Goal: Find specific page/section: Find specific page/section

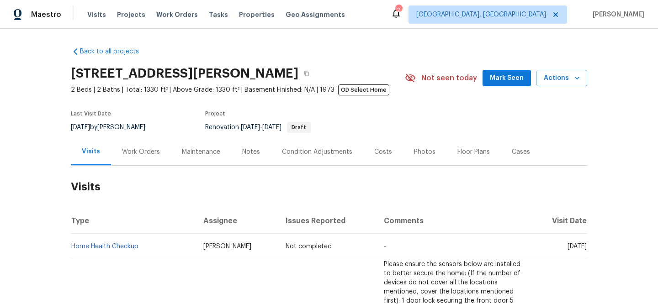
click at [239, 11] on span "Properties" at bounding box center [257, 14] width 36 height 9
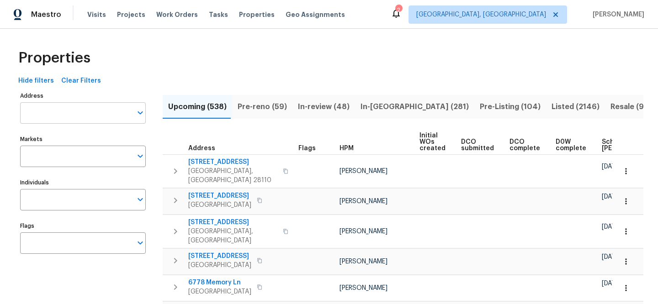
click at [116, 107] on input "Address" at bounding box center [76, 112] width 112 height 21
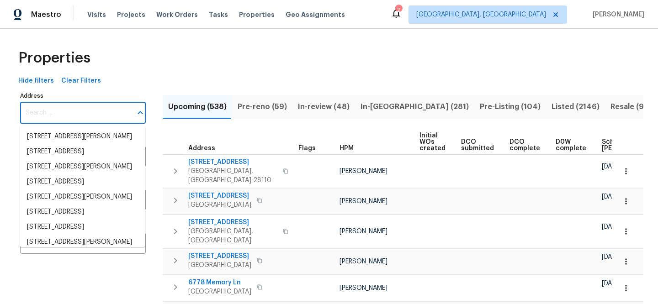
paste input "519 N Armistead St Apt T1, Alexandria, VA 22312"
type input "519 N Armistead St Apt T1, Alexandria, VA 22312"
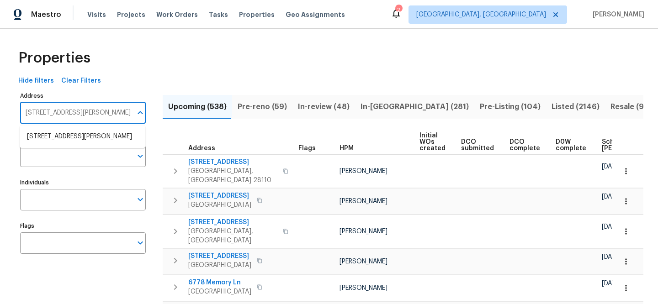
click at [93, 137] on li "519 N Armistead St Apt T1 Alexandria VA 22312" at bounding box center [83, 136] width 126 height 15
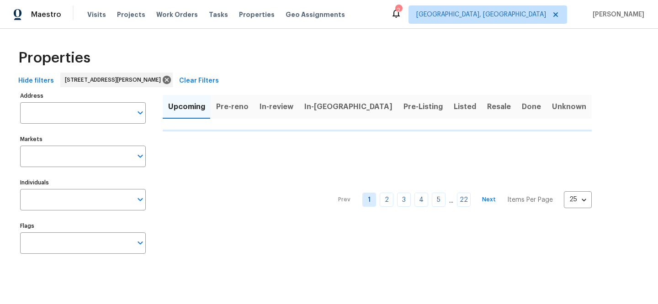
type input "519 N Armistead St Apt T1 Alexandria VA 22312"
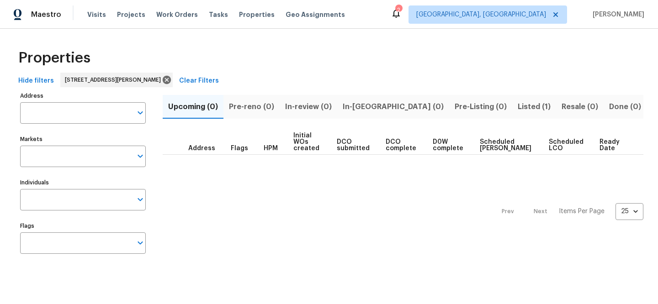
type input "519 N Armistead St Apt T1 Alexandria VA 22312"
click at [518, 104] on span "Listed (1)" at bounding box center [534, 107] width 33 height 13
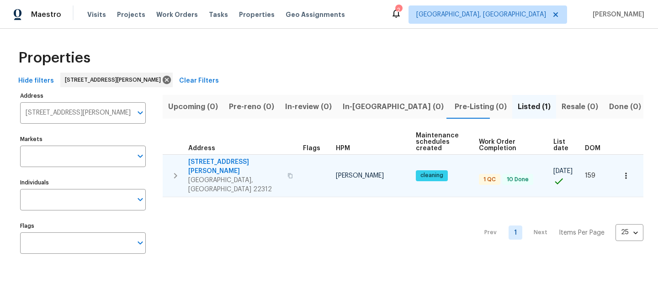
click at [233, 163] on span "519 N Armistead St Apt T1" at bounding box center [235, 167] width 94 height 18
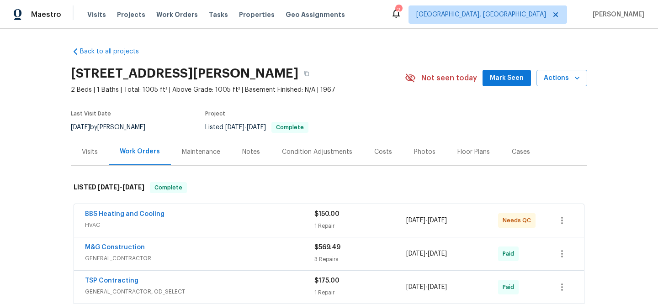
click at [91, 157] on div "Visits" at bounding box center [90, 152] width 38 height 27
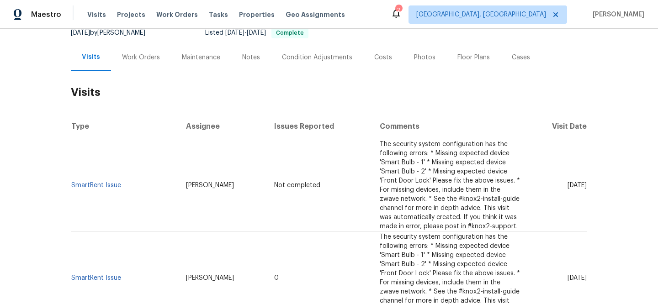
scroll to position [48, 0]
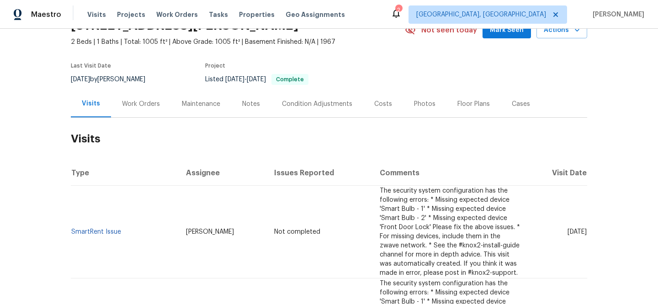
click at [401, 137] on h2 "Visits" at bounding box center [329, 139] width 517 height 43
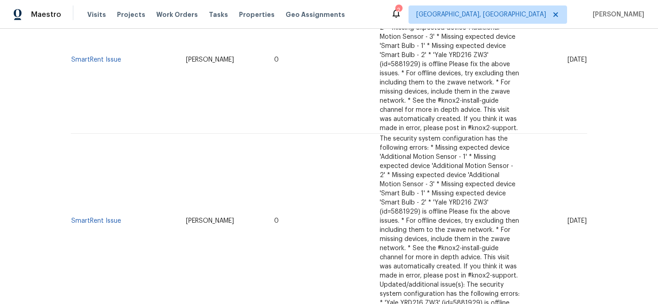
scroll to position [975, 0]
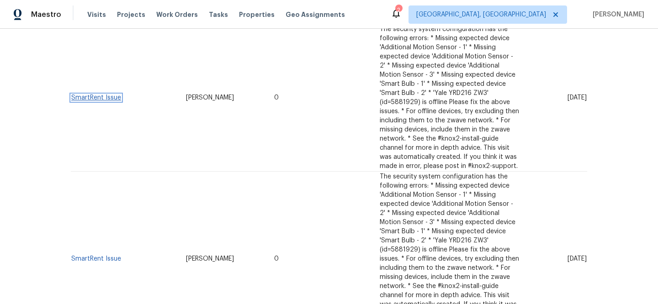
click at [114, 100] on link "SmartRent Issue" at bounding box center [96, 98] width 50 height 6
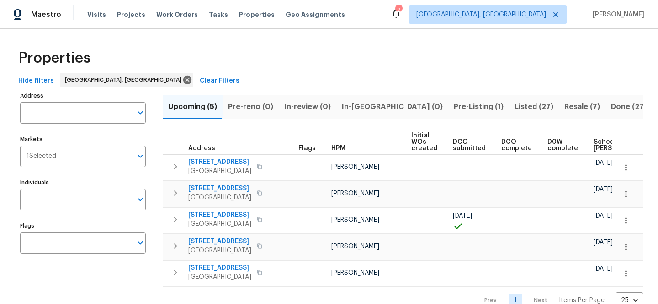
click at [200, 80] on span "Clear Filters" at bounding box center [220, 80] width 40 height 11
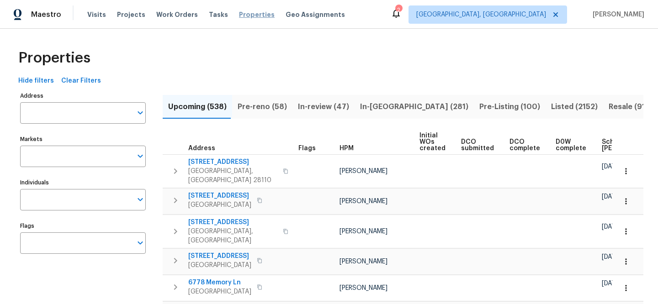
click at [250, 14] on span "Properties" at bounding box center [257, 14] width 36 height 9
click at [96, 109] on input "Address" at bounding box center [76, 112] width 112 height 21
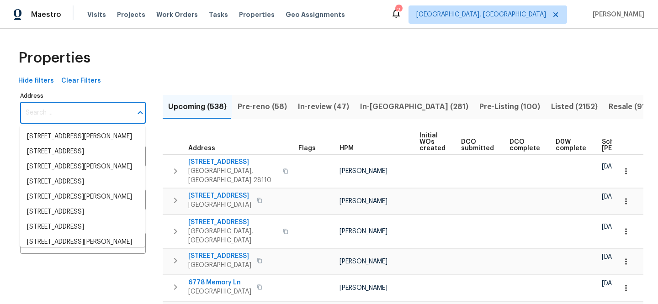
paste input "2012 Elm Grove Ln"
type input "2012 Elm Grove Ln"
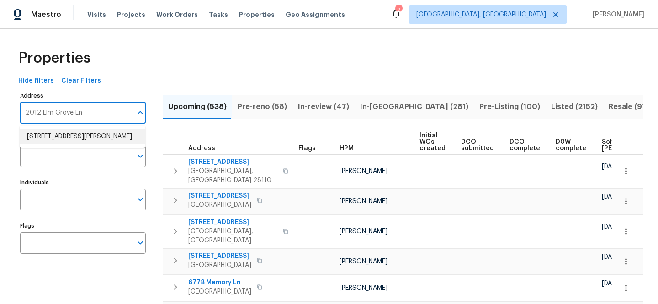
click at [117, 129] on li "2012 Elm Grove Ln Hampton GA 30228" at bounding box center [83, 136] width 126 height 15
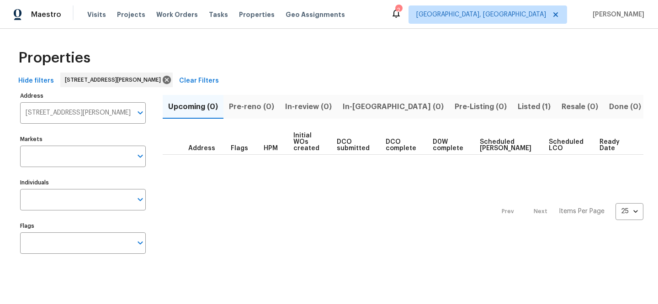
click at [518, 105] on span "Listed (1)" at bounding box center [534, 107] width 33 height 13
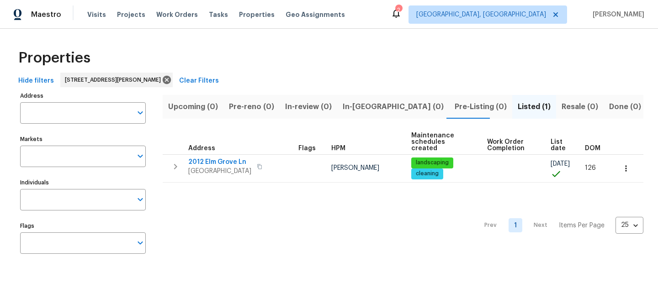
type input "2012 Elm Grove Ln Hampton GA 30228"
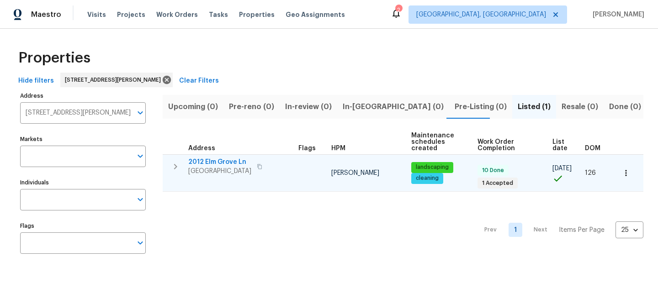
click at [221, 159] on span "2012 Elm Grove Ln" at bounding box center [219, 162] width 63 height 9
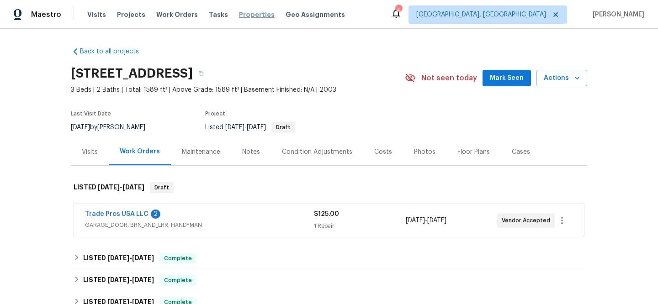
click at [241, 11] on span "Properties" at bounding box center [257, 14] width 36 height 9
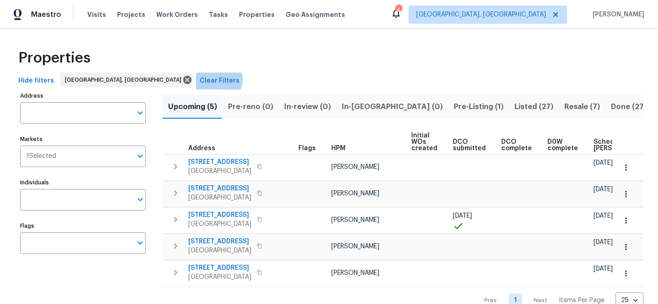
click at [200, 80] on span "Clear Filters" at bounding box center [220, 80] width 40 height 11
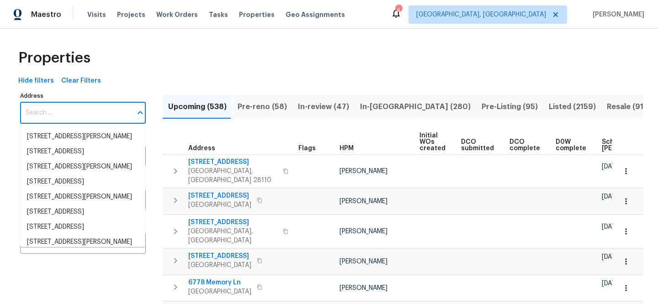
click at [112, 111] on input "Address" at bounding box center [76, 112] width 112 height 21
paste input "[STREET_ADDRESS][PERSON_NAME]"
type input "[STREET_ADDRESS][PERSON_NAME]"
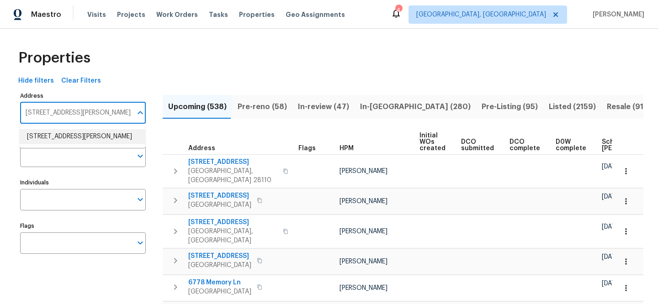
click at [105, 132] on li "417 Dove Dr Saint Charles MO 63301" at bounding box center [83, 136] width 126 height 15
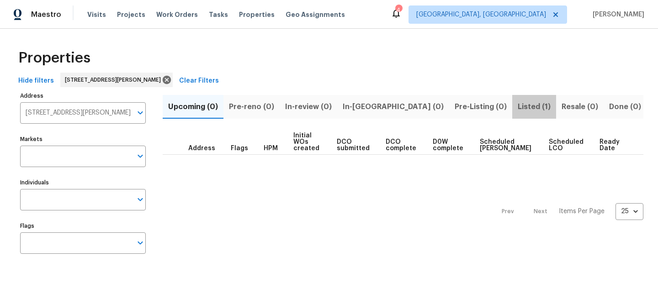
click at [518, 105] on span "Listed (1)" at bounding box center [534, 107] width 33 height 13
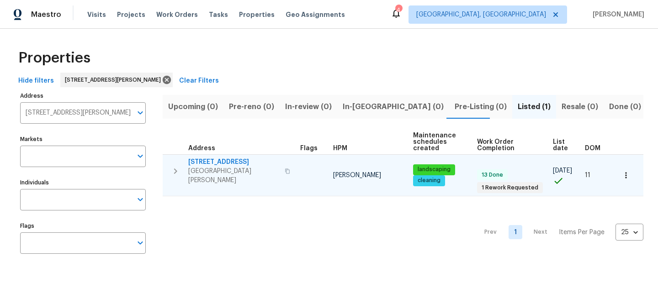
click at [199, 158] on span "[STREET_ADDRESS]" at bounding box center [233, 162] width 91 height 9
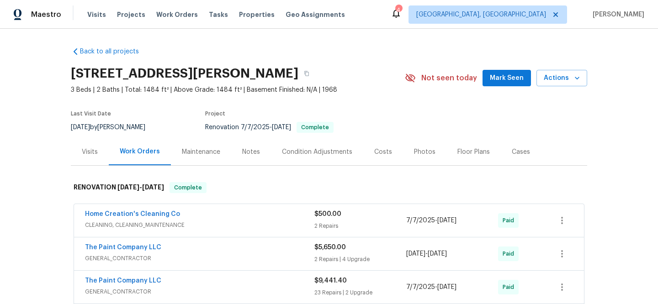
click at [86, 158] on div "Visits" at bounding box center [90, 152] width 38 height 27
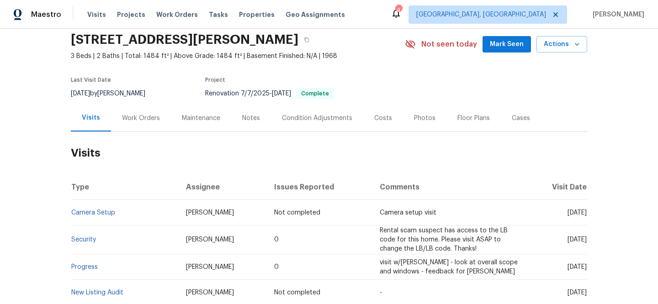
scroll to position [73, 0]
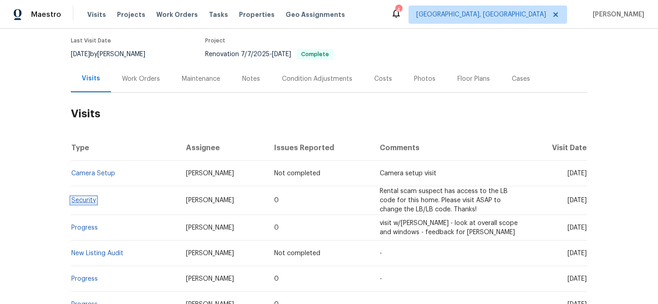
click at [80, 200] on link "Security" at bounding box center [83, 200] width 25 height 6
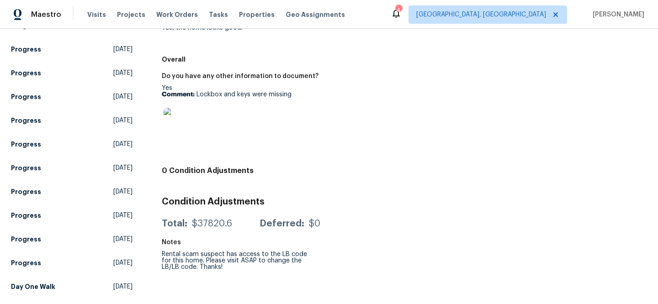
scroll to position [490, 0]
